Goal: Task Accomplishment & Management: Manage account settings

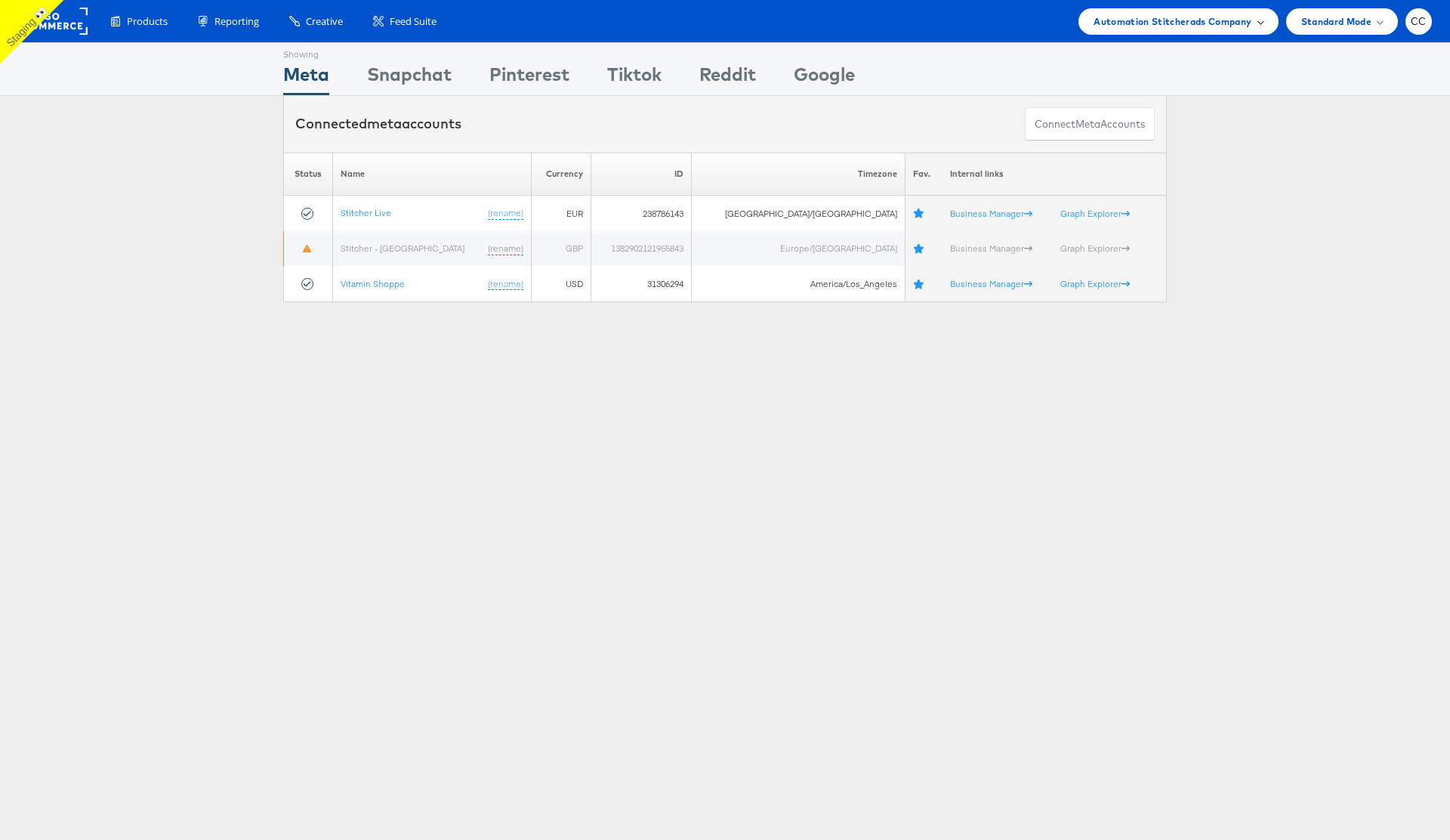
click at [1230, 28] on span "Automation Stitcherads Company" at bounding box center [1172, 21] width 158 height 16
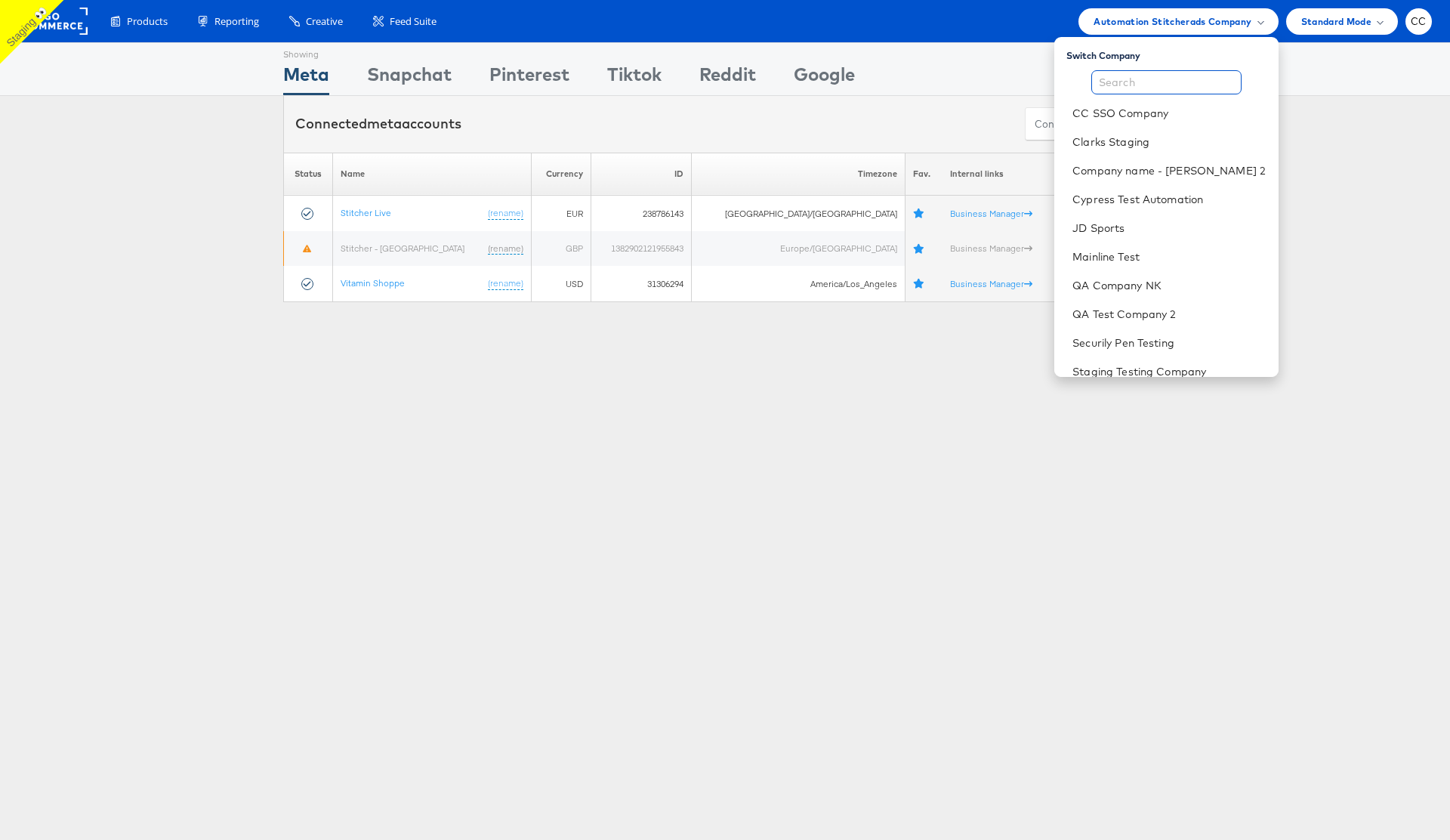
click at [1137, 80] on input "text" at bounding box center [1165, 82] width 150 height 24
click at [1152, 371] on link "Staging Testing Company" at bounding box center [1169, 371] width 193 height 15
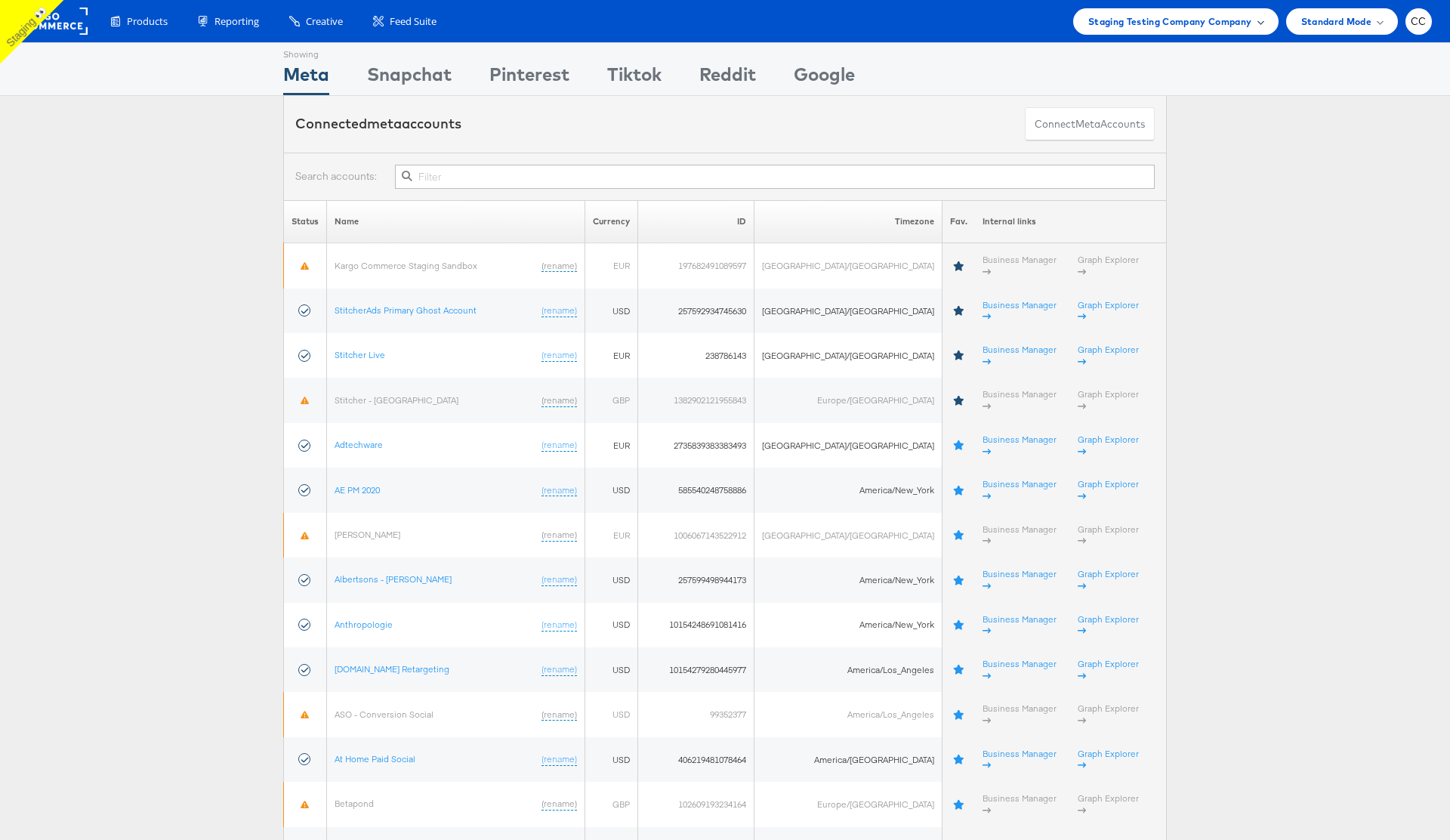
click at [1260, 22] on span at bounding box center [1260, 21] width 7 height 7
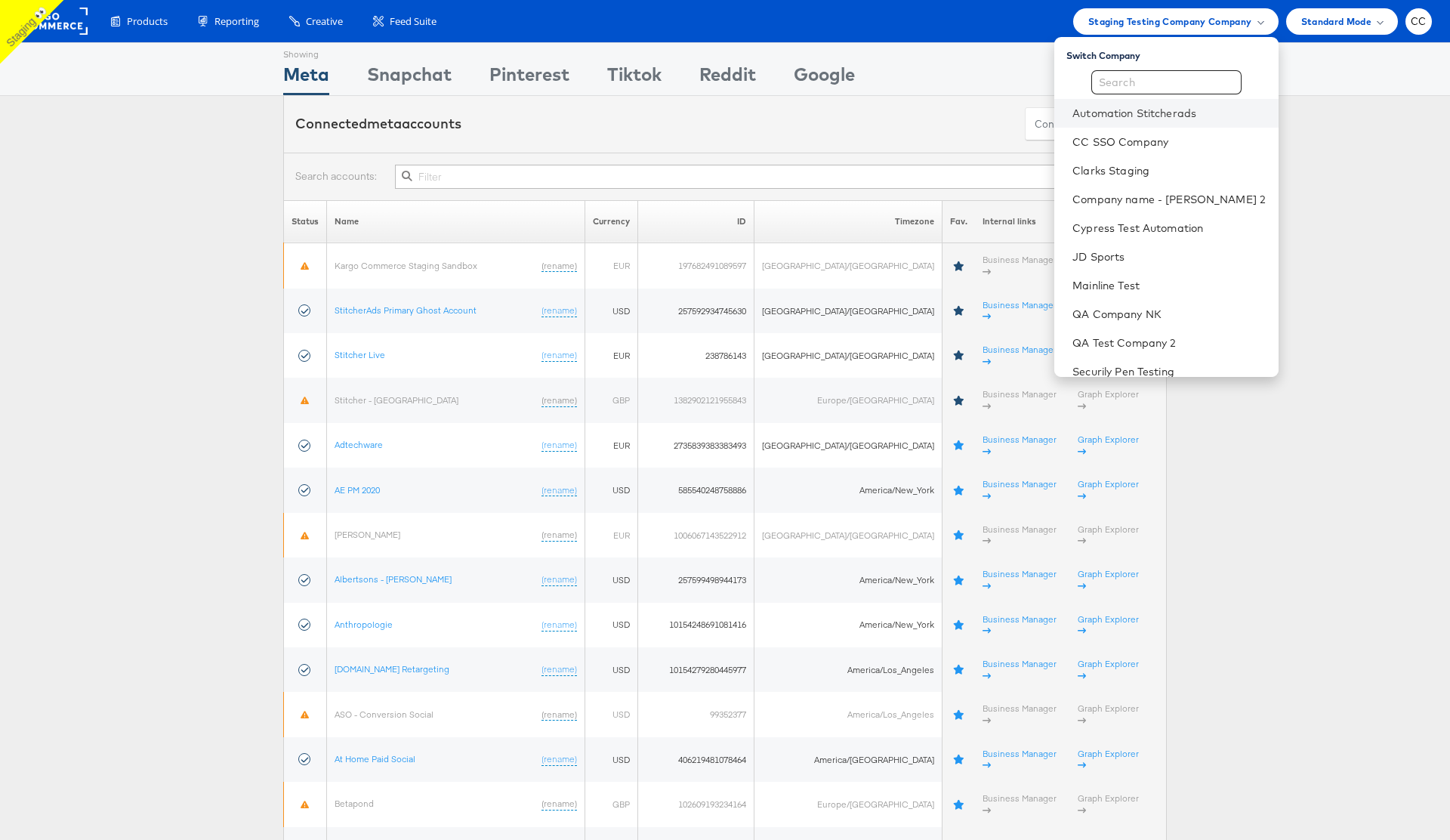
click at [1138, 122] on li "Automation Stitcherads" at bounding box center [1165, 112] width 224 height 29
click at [1140, 118] on link "Automation Stitcherads" at bounding box center [1169, 113] width 193 height 15
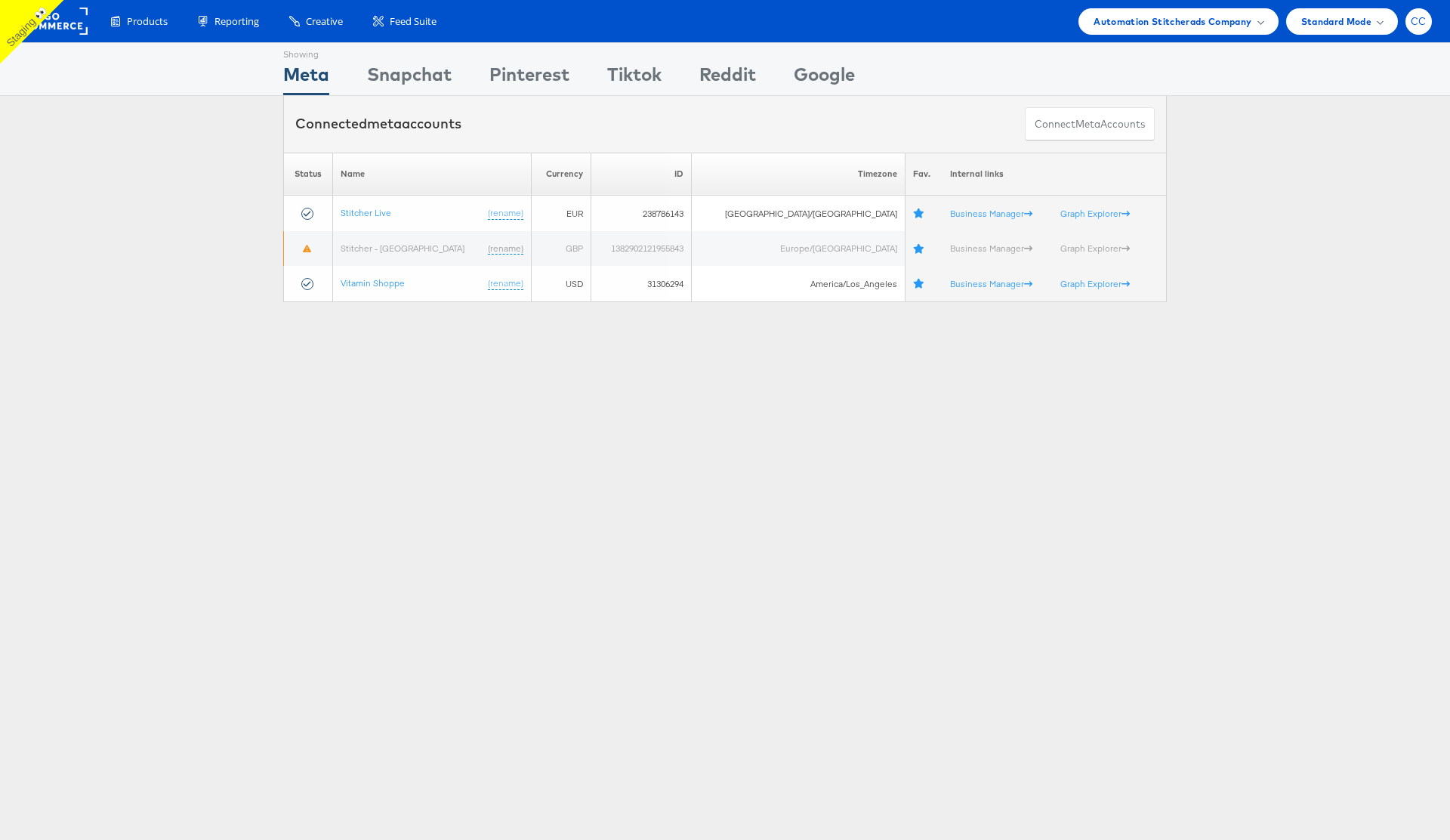
click at [1426, 23] on span "CC" at bounding box center [1418, 21] width 16 height 10
click at [1351, 142] on div at bounding box center [1364, 144] width 50 height 5
